Goal: Complete application form: Complete application form

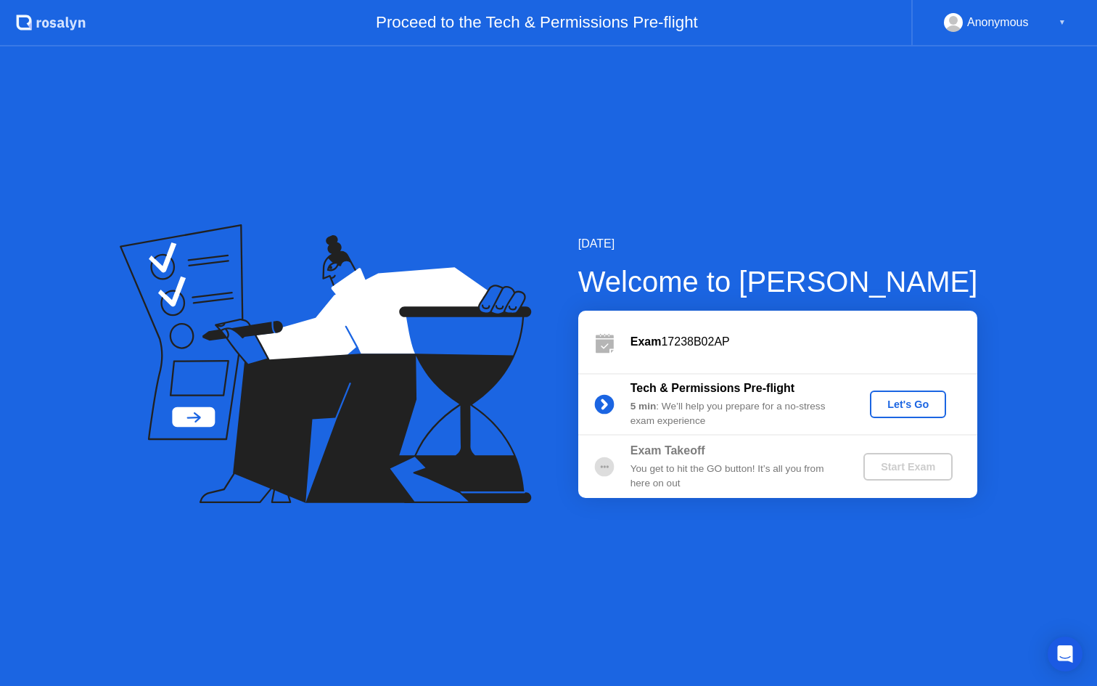
click at [915, 401] on div "Let's Go" at bounding box center [908, 404] width 65 height 12
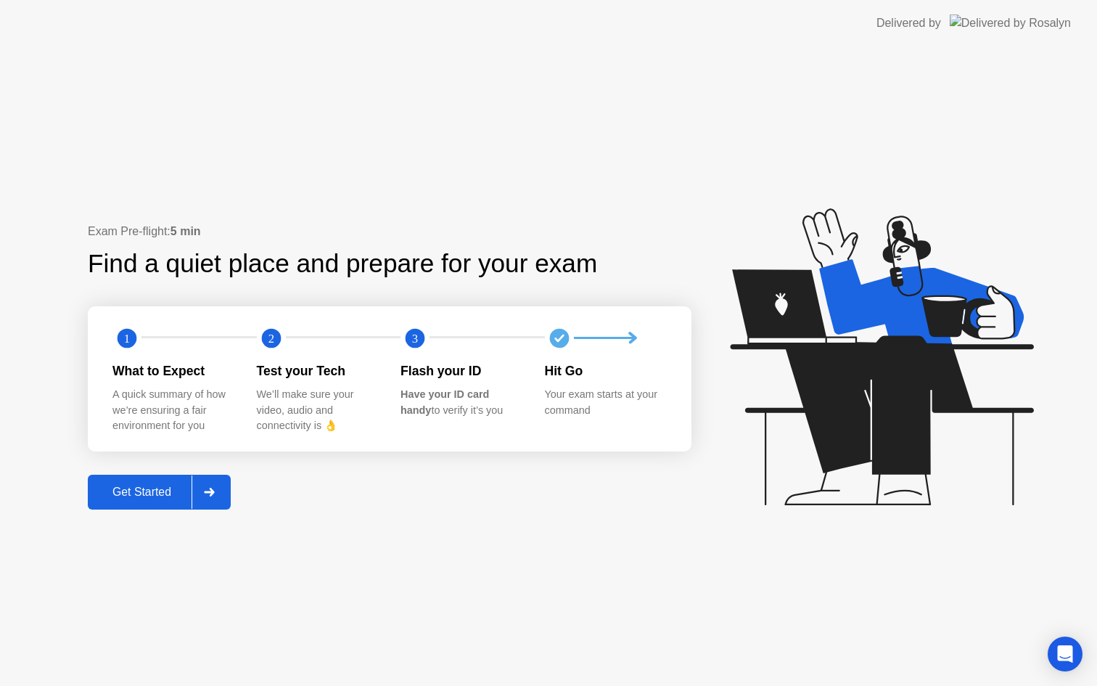
click at [144, 490] on div "Get Started" at bounding box center [141, 491] width 99 height 13
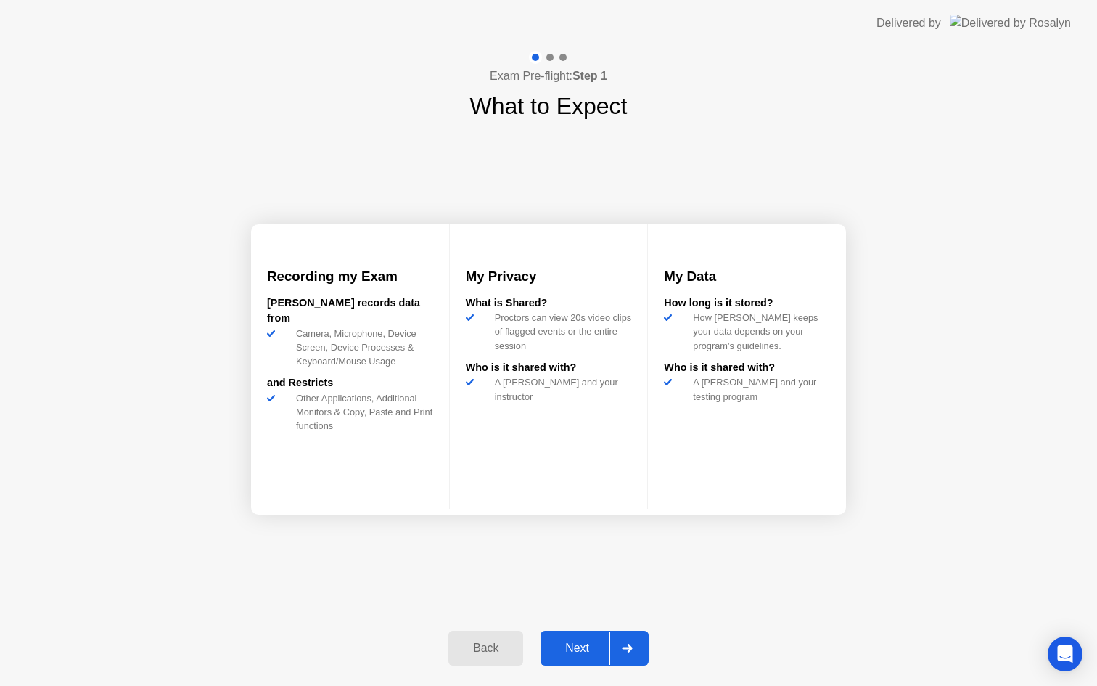
click at [576, 649] on div "Next" at bounding box center [577, 648] width 65 height 13
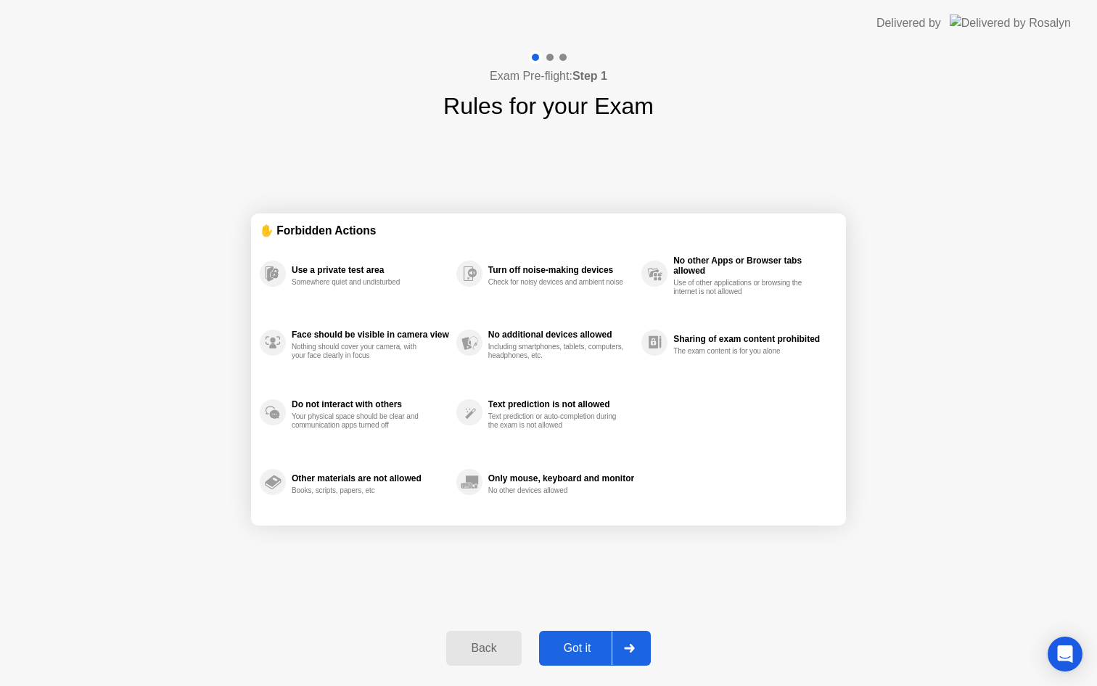
click at [573, 655] on div "Got it" at bounding box center [578, 648] width 68 height 13
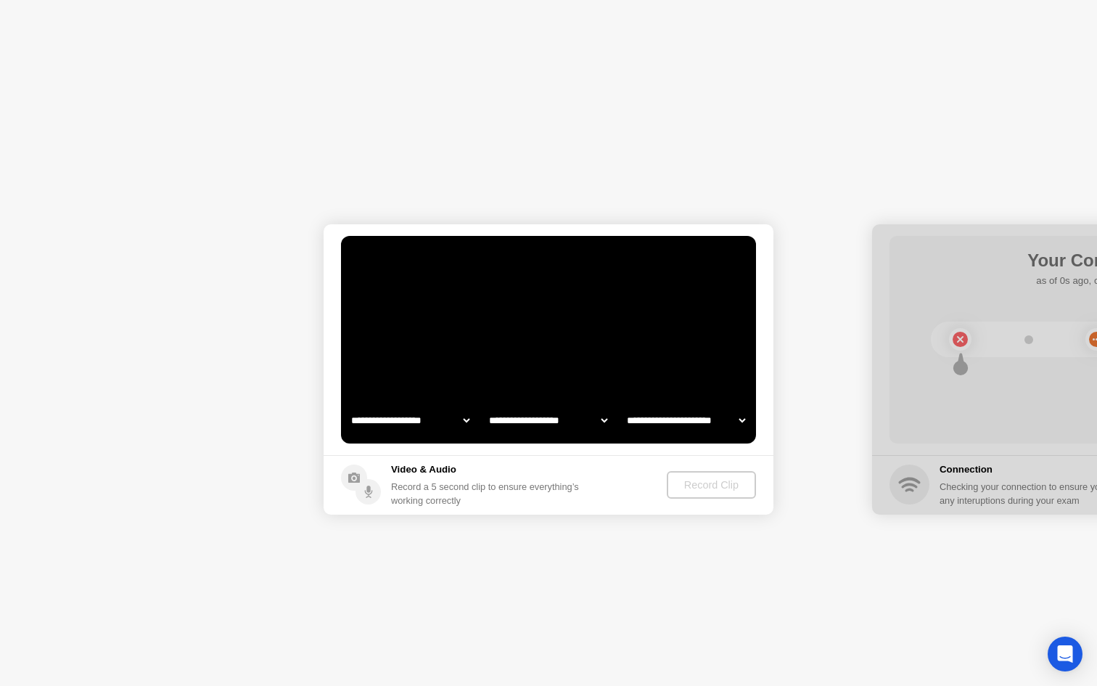
select select "**********"
select select "*******"
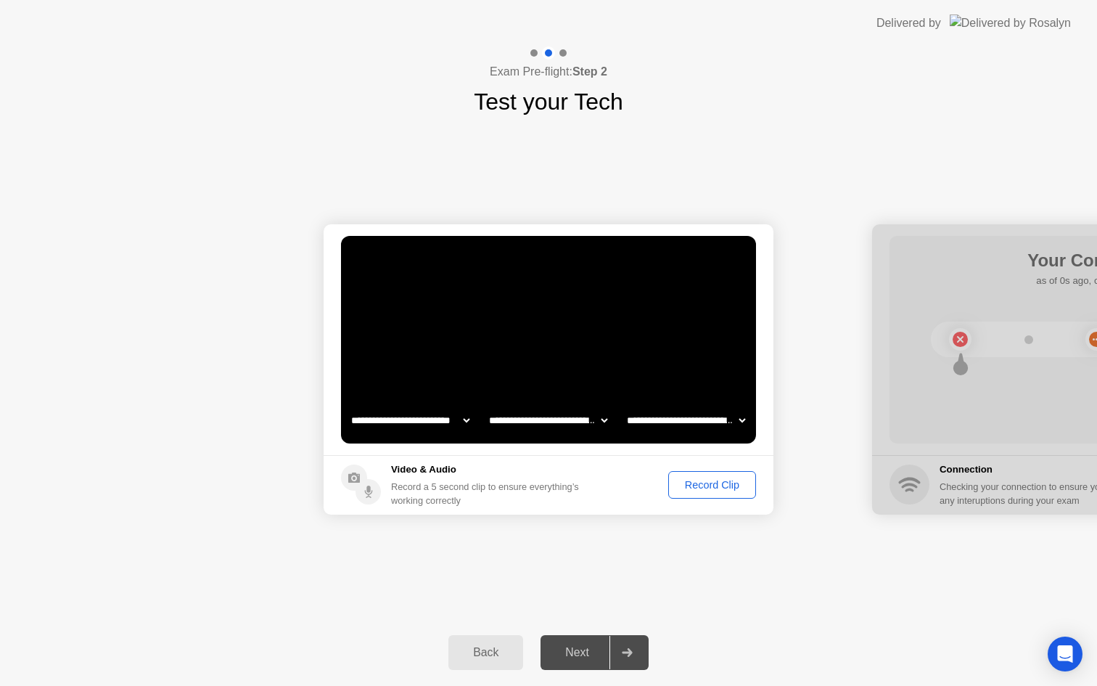
click at [898, 372] on div at bounding box center [1097, 369] width 450 height 290
click at [697, 487] on div "Record Clip" at bounding box center [712, 485] width 78 height 12
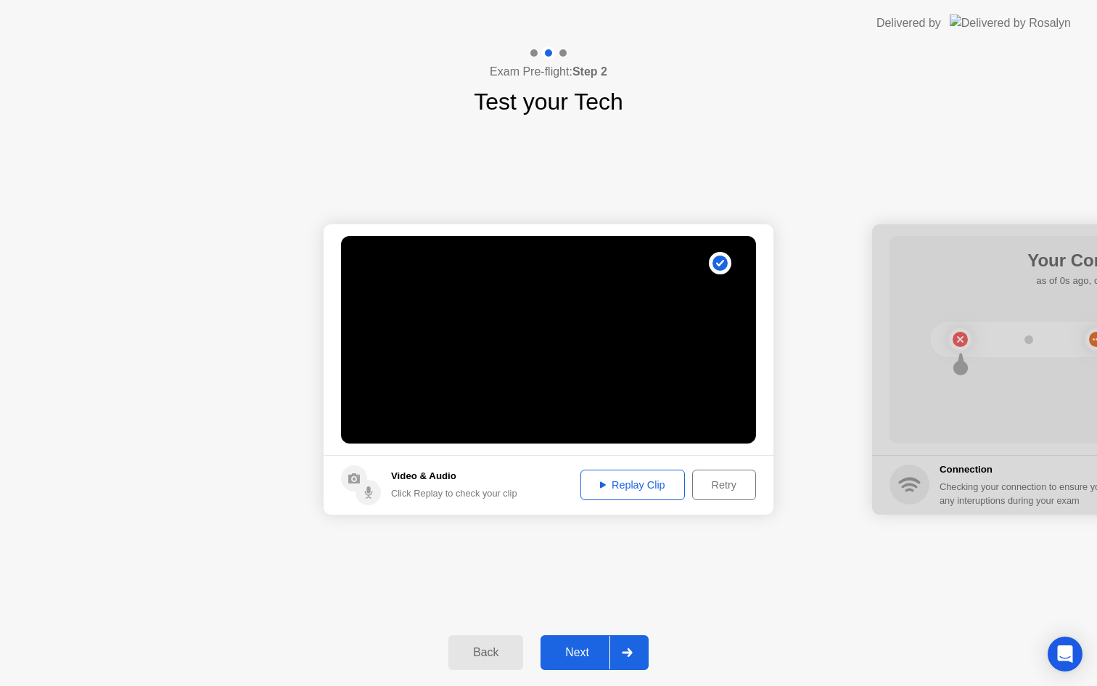
click at [675, 491] on div "Replay Clip" at bounding box center [633, 485] width 94 height 12
click at [919, 381] on div at bounding box center [1097, 369] width 450 height 290
click at [573, 656] on div "Next" at bounding box center [577, 652] width 65 height 13
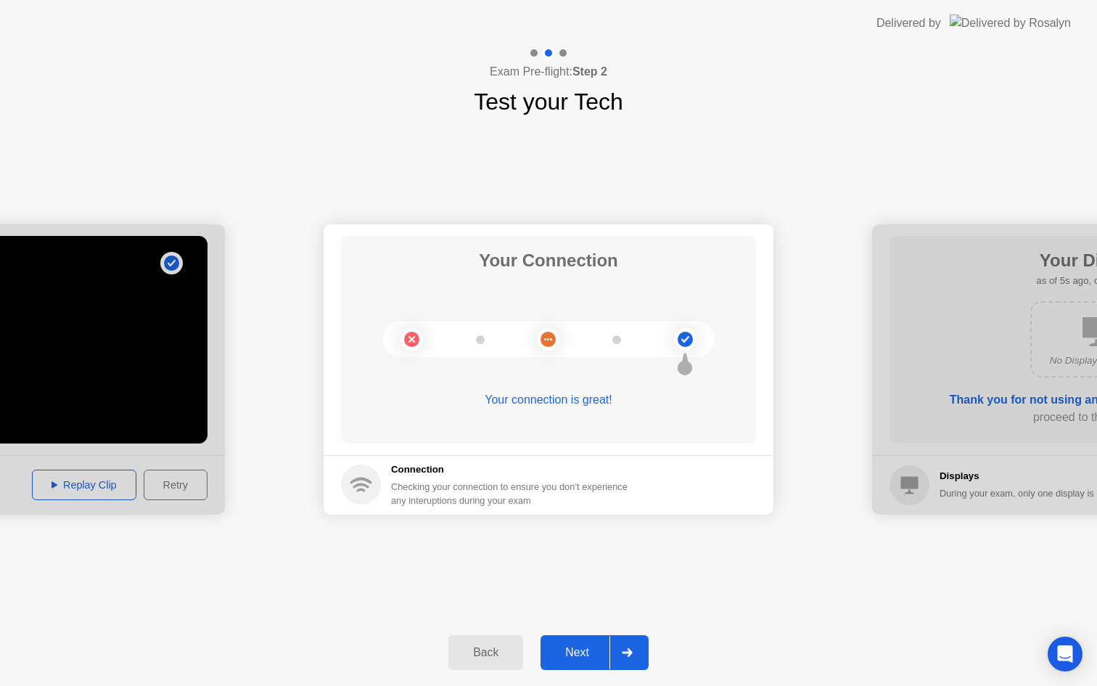
click at [575, 648] on div "Next" at bounding box center [577, 652] width 65 height 13
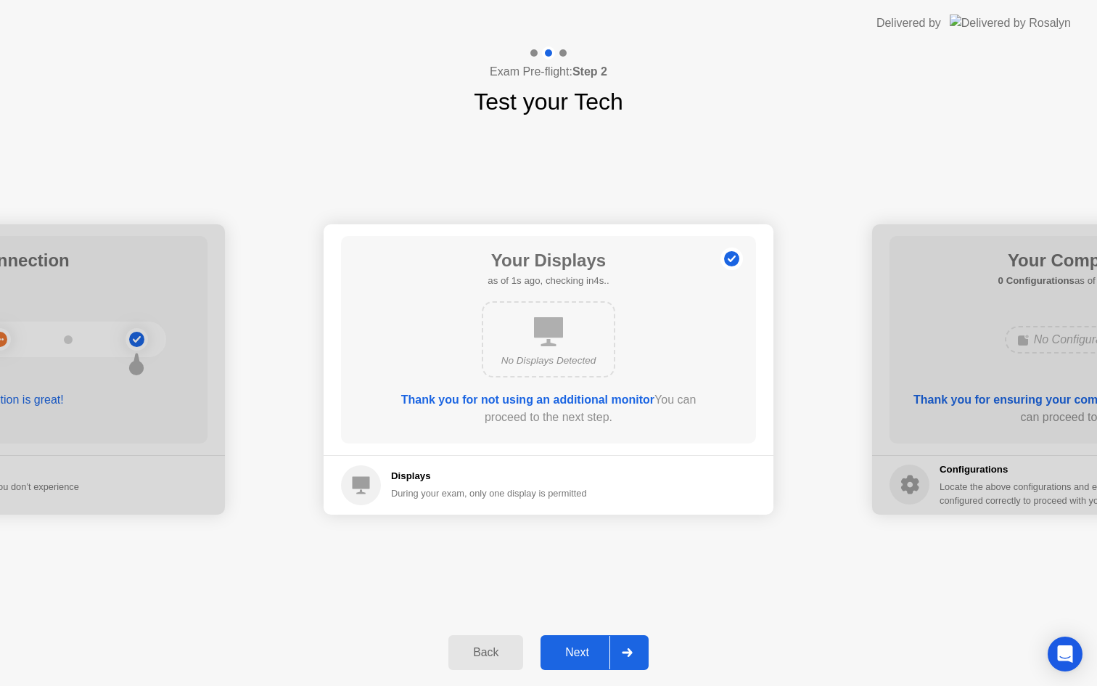
click at [578, 646] on div "Next" at bounding box center [577, 652] width 65 height 13
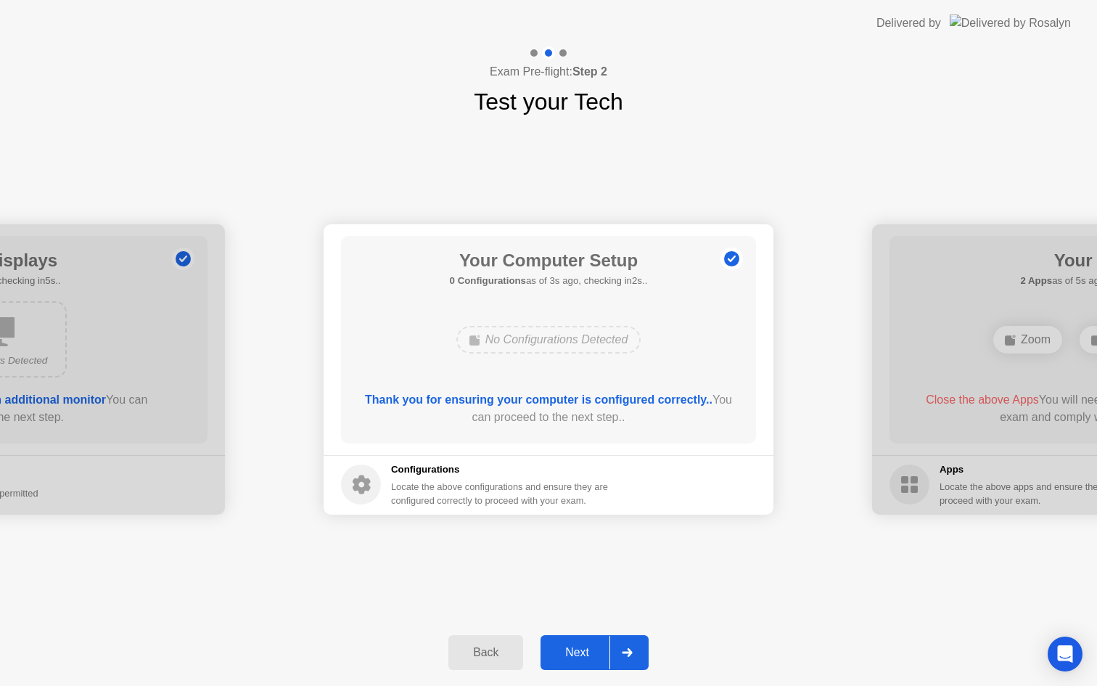
click at [594, 640] on button "Next" at bounding box center [595, 652] width 108 height 35
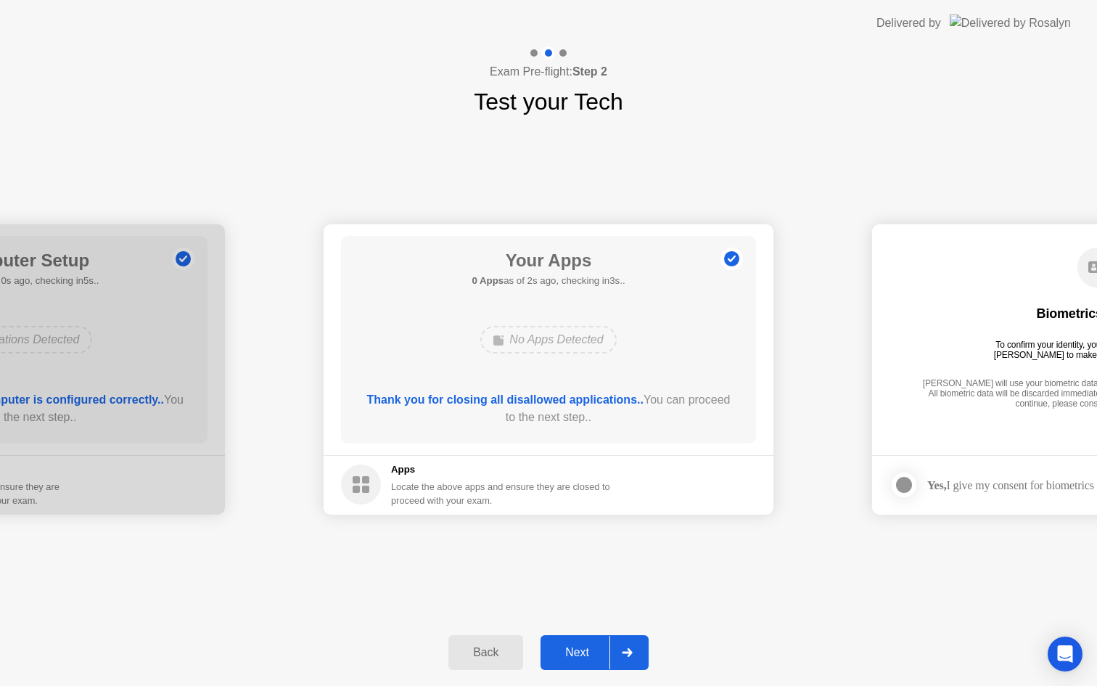
click at [570, 655] on div "Next" at bounding box center [577, 652] width 65 height 13
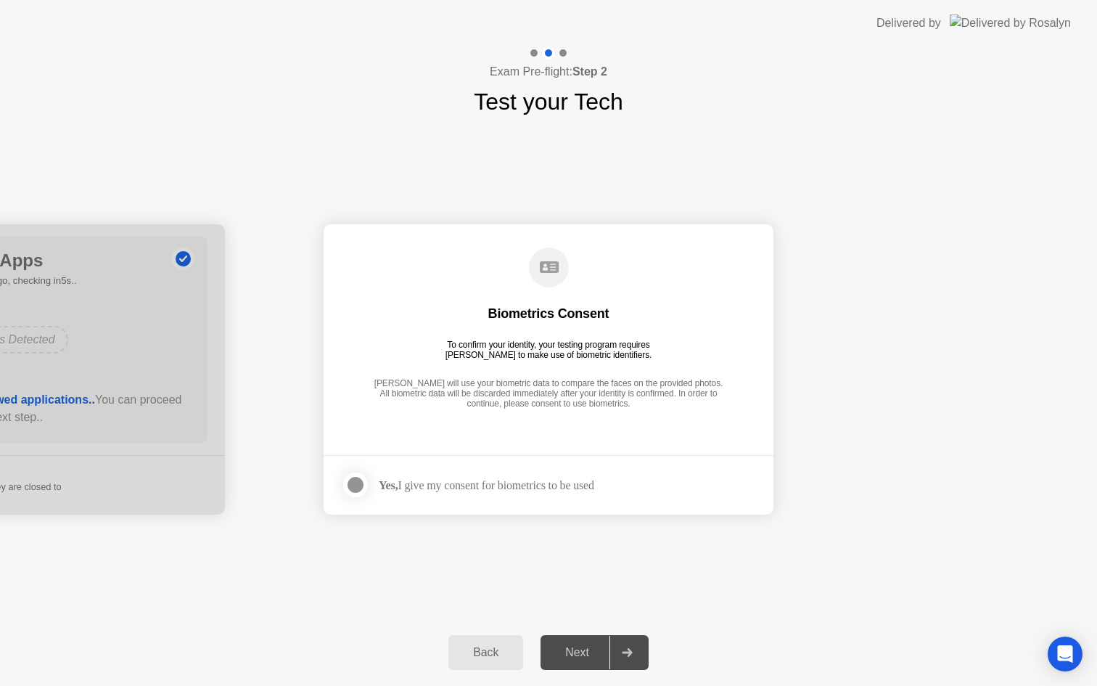
click at [467, 488] on div "Yes, I give my consent for biometrics to be used" at bounding box center [487, 485] width 216 height 14
click at [581, 659] on div "Next" at bounding box center [577, 652] width 65 height 13
click at [356, 481] on div at bounding box center [355, 484] width 17 height 17
click at [612, 658] on div at bounding box center [627, 652] width 35 height 33
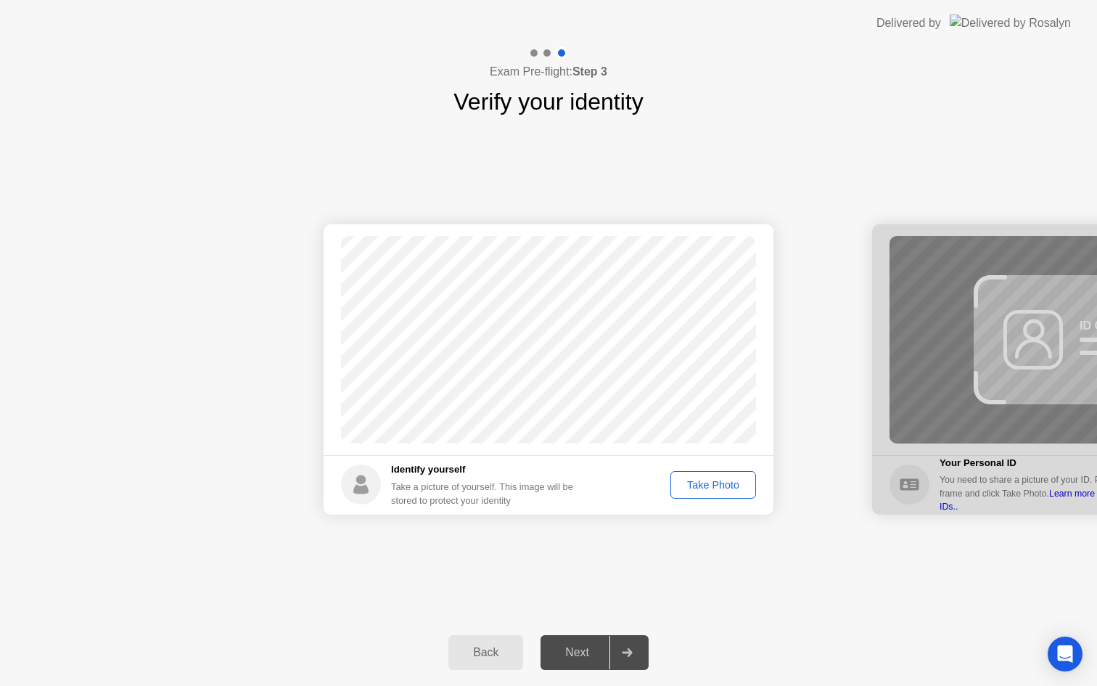
click at [709, 489] on div "Take Photo" at bounding box center [713, 485] width 75 height 12
click at [573, 650] on div "Next" at bounding box center [577, 652] width 65 height 13
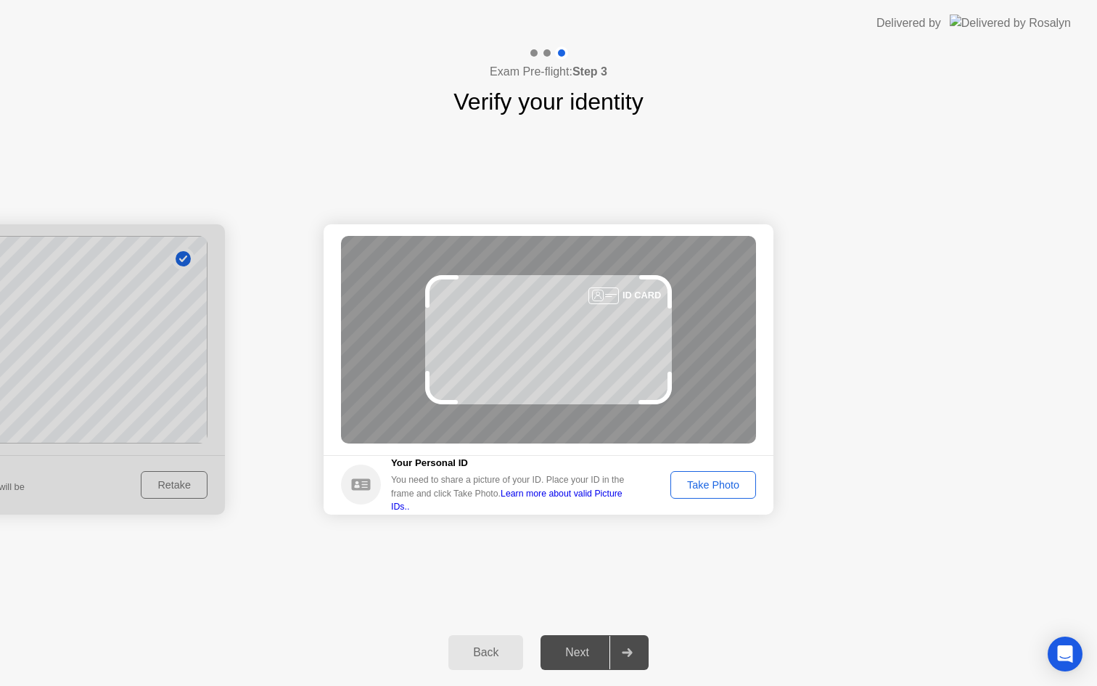
click at [711, 484] on div "Take Photo" at bounding box center [713, 485] width 75 height 12
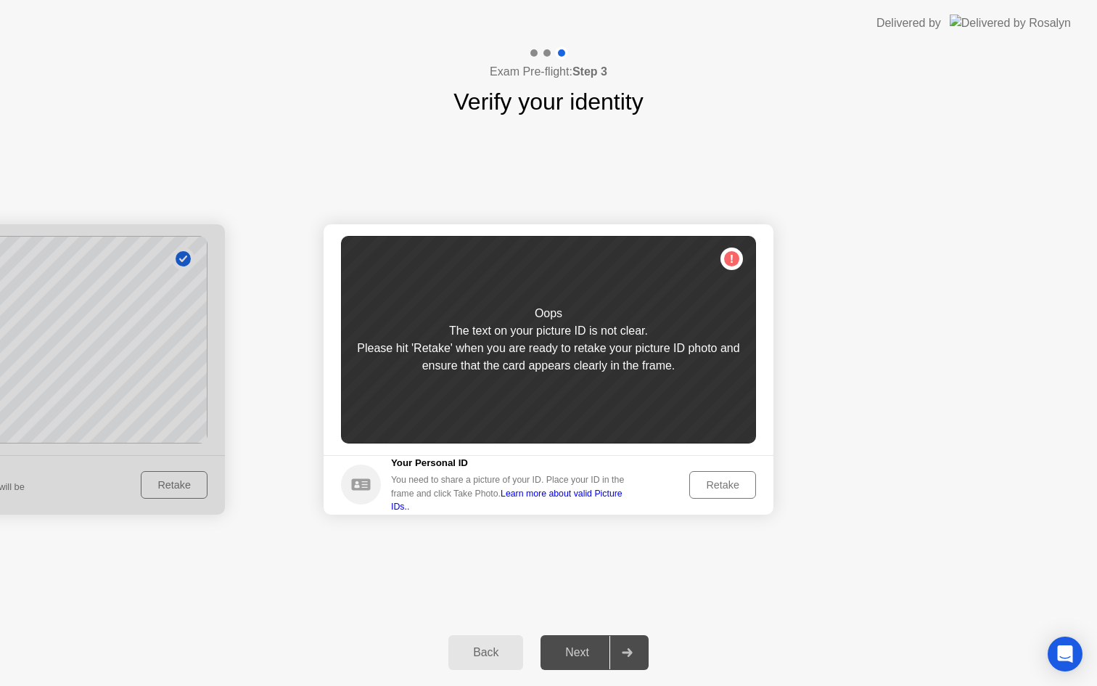
click at [709, 490] on div "Retake" at bounding box center [723, 485] width 57 height 12
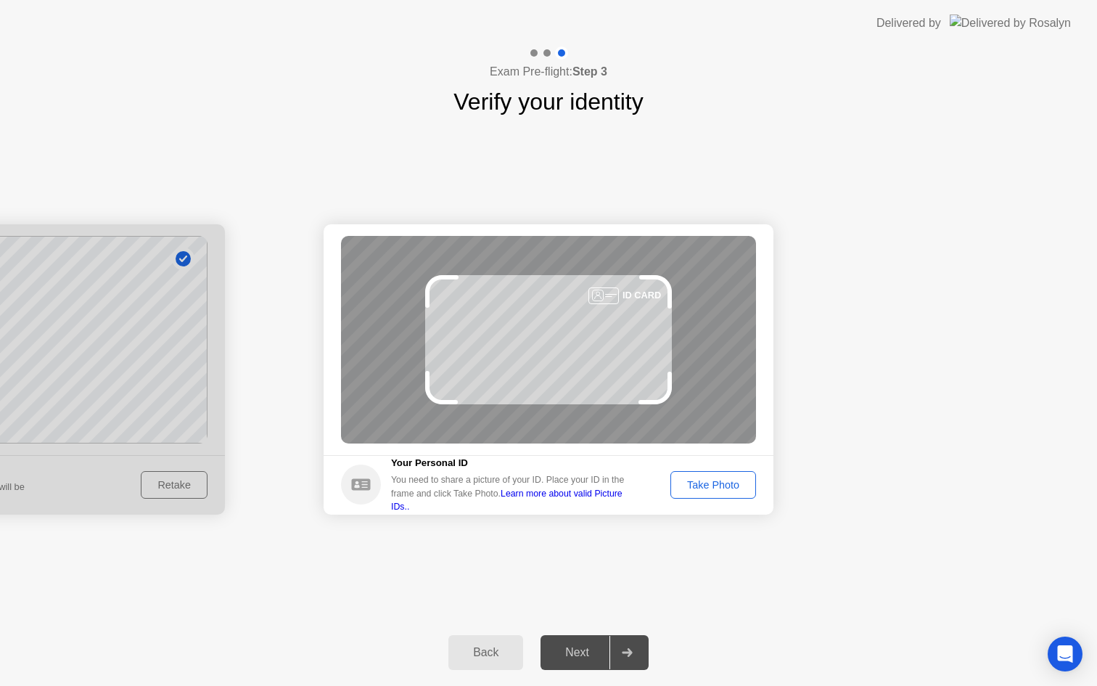
click at [710, 485] on div "Take Photo" at bounding box center [713, 485] width 75 height 12
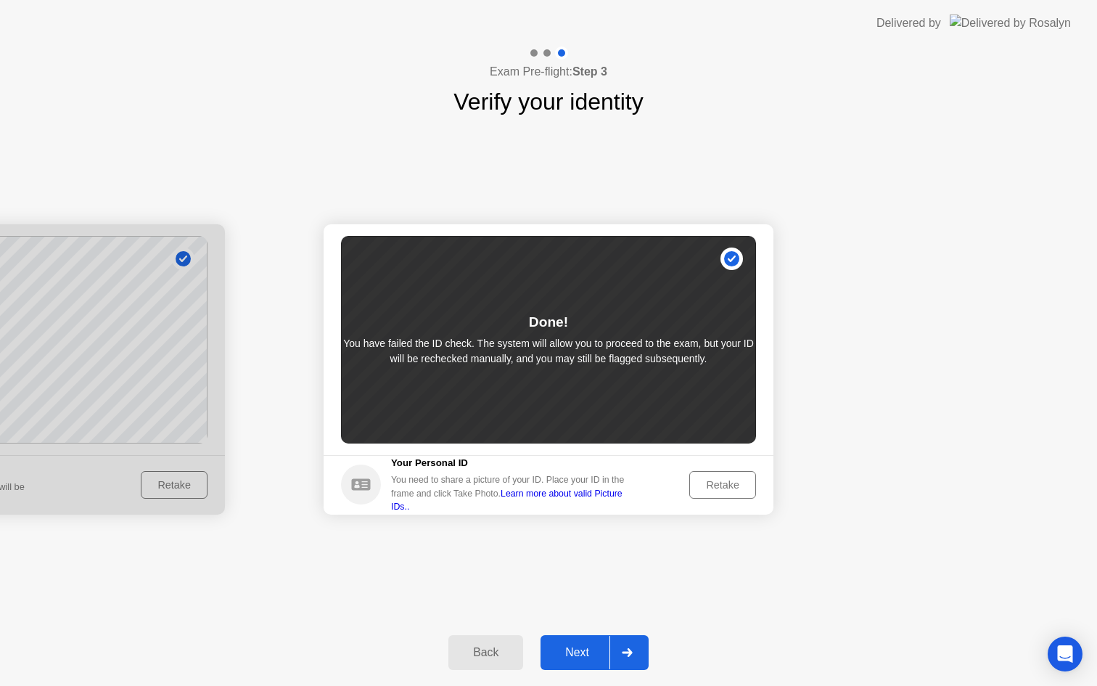
click at [567, 663] on button "Next" at bounding box center [595, 652] width 108 height 35
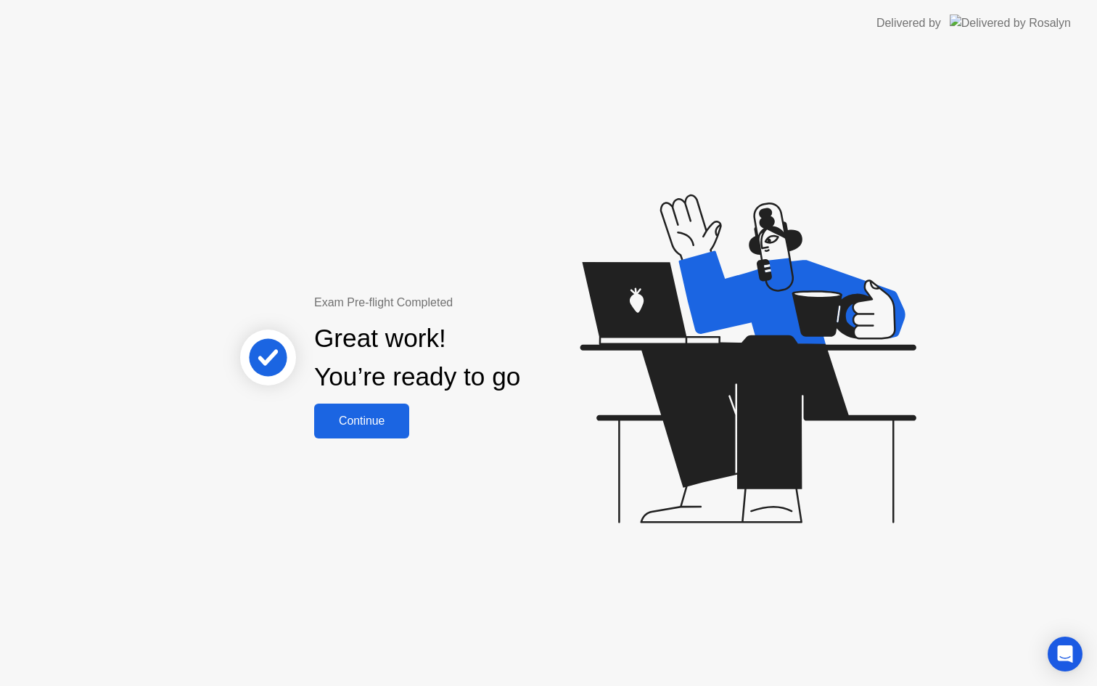
click at [353, 427] on div "Continue" at bounding box center [362, 420] width 86 height 13
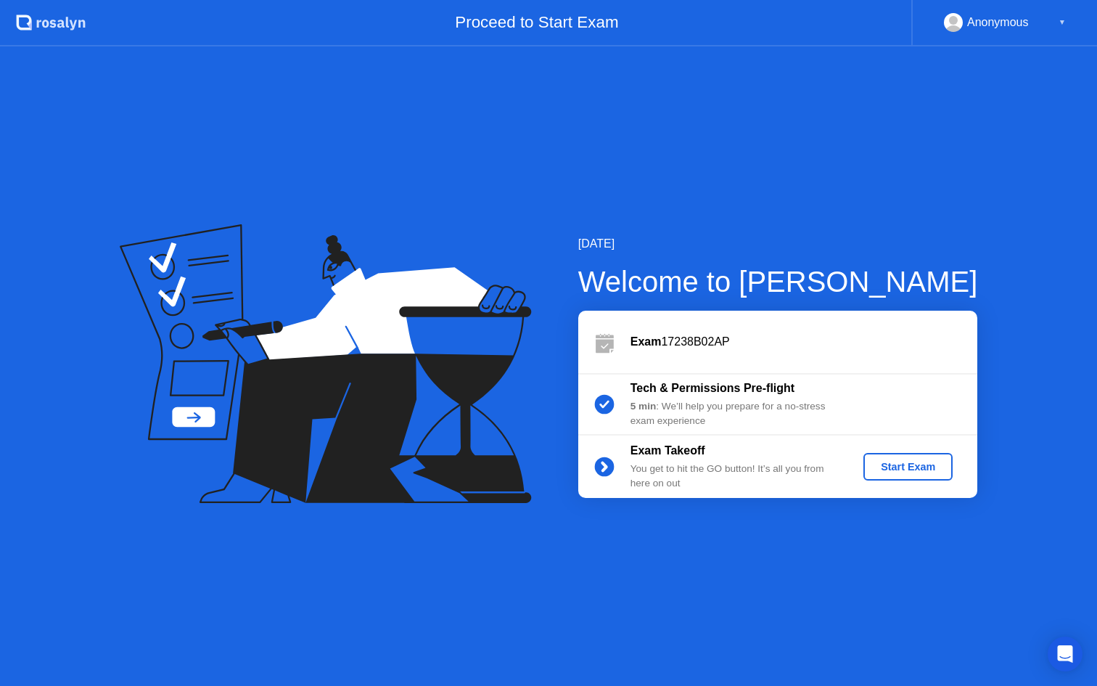
click at [907, 461] on div "Start Exam" at bounding box center [908, 467] width 78 height 12
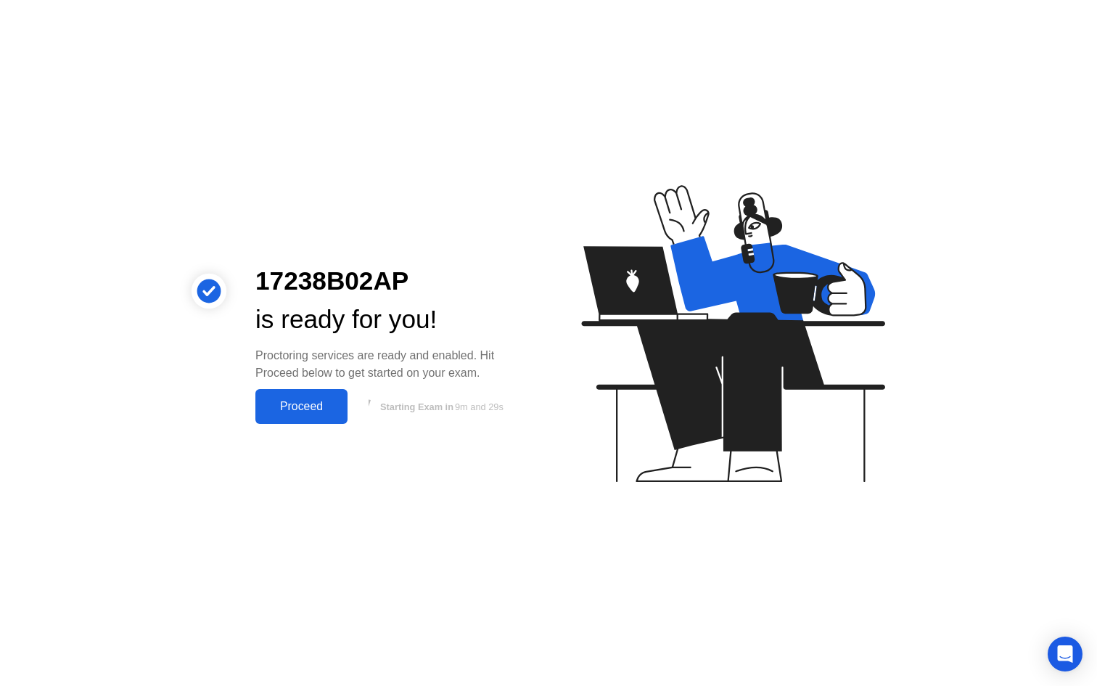
click at [314, 413] on div "Proceed" at bounding box center [301, 406] width 83 height 13
